Goal: Information Seeking & Learning: Learn about a topic

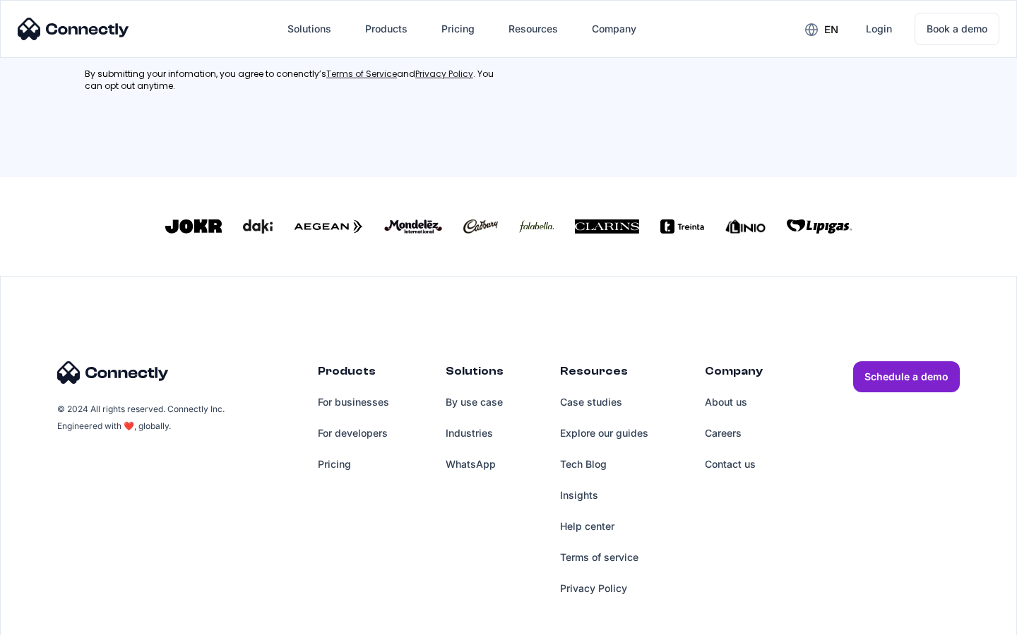
scroll to position [635, 0]
